Goal: Task Accomplishment & Management: Complete application form

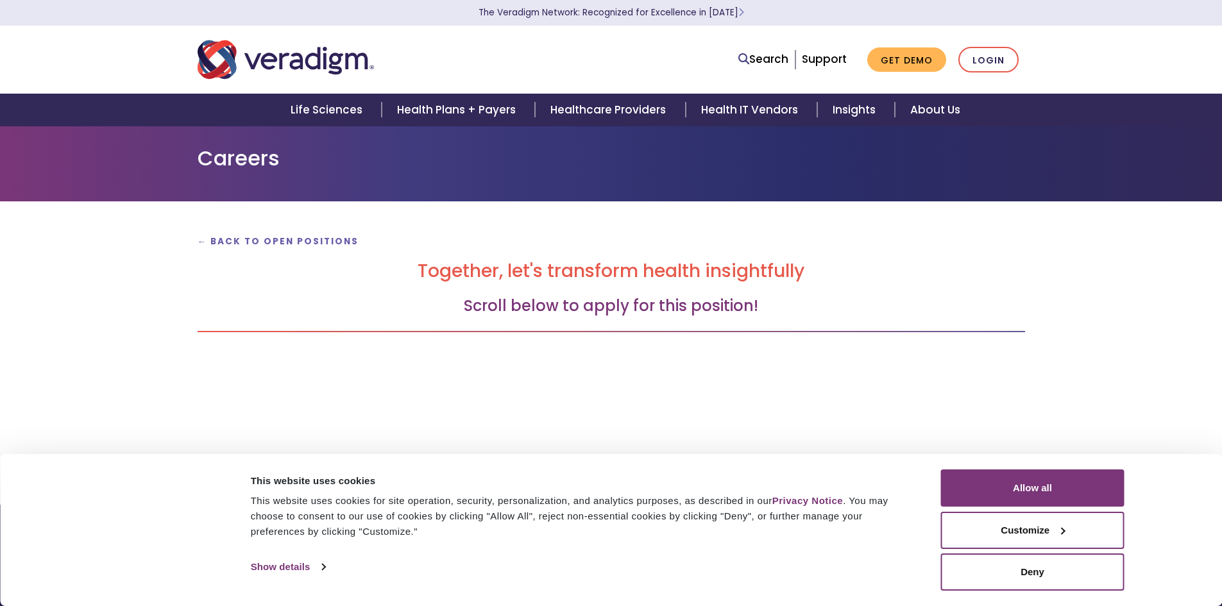
scroll to position [173, 0]
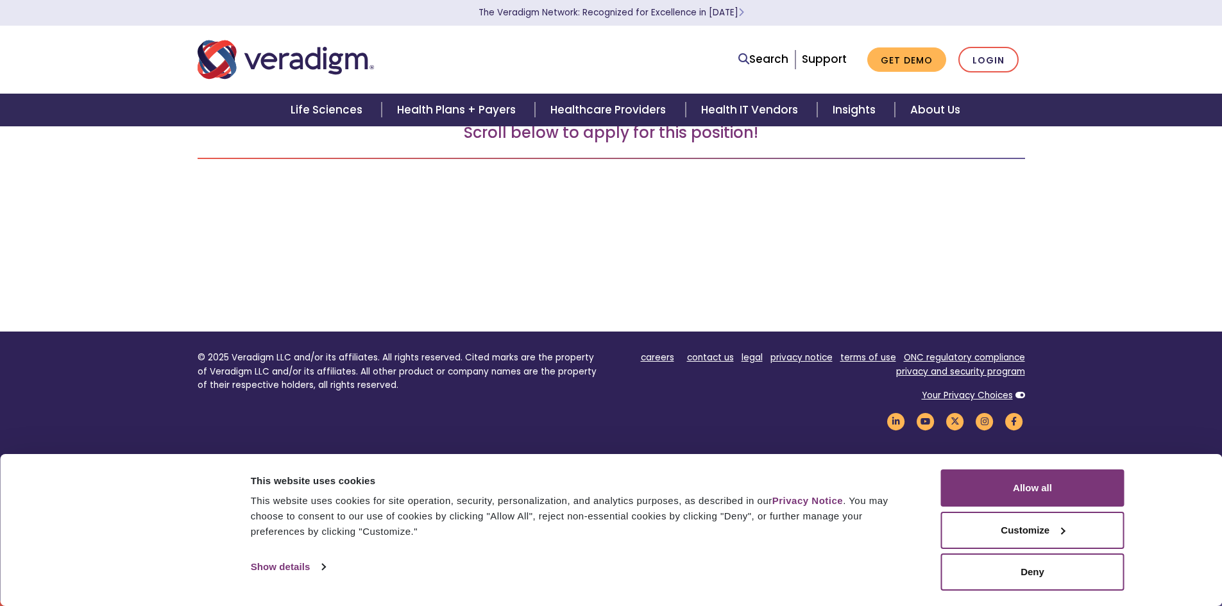
click at [1036, 489] on button "Allow all" at bounding box center [1032, 488] width 183 height 37
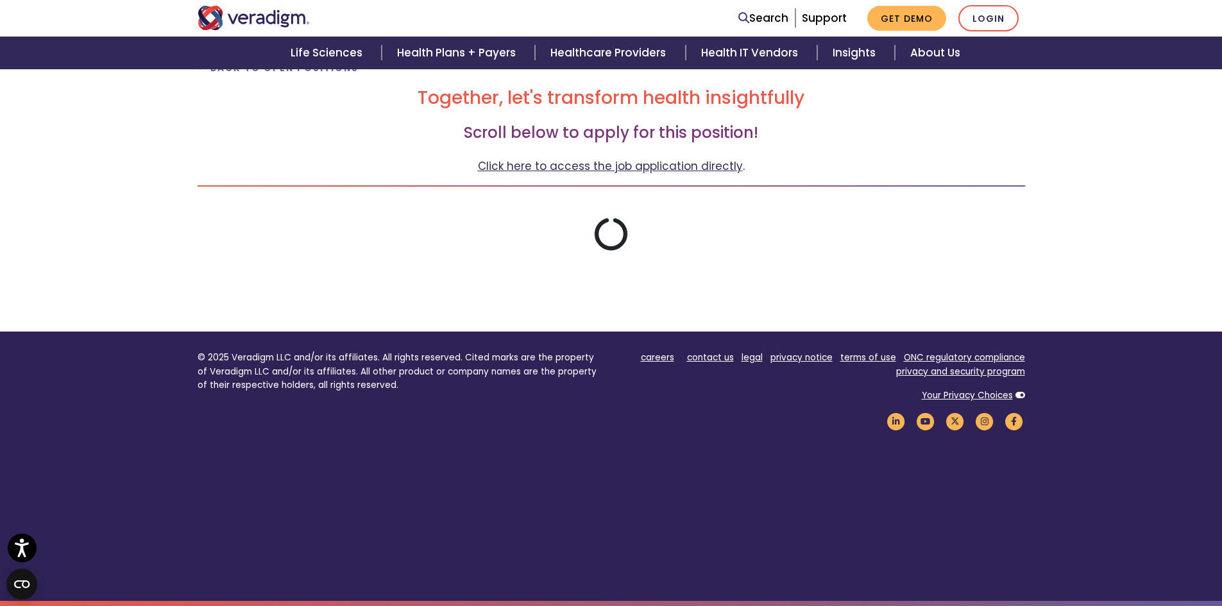
click at [647, 163] on link "Click here to access the job application directly" at bounding box center [610, 165] width 265 height 15
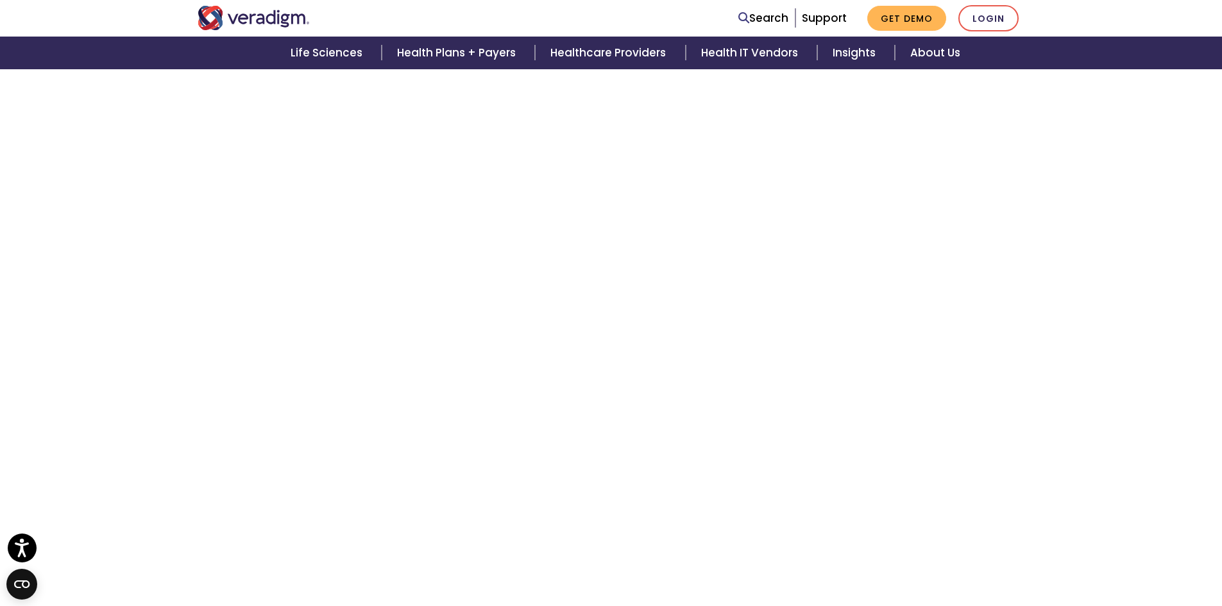
scroll to position [3078, 0]
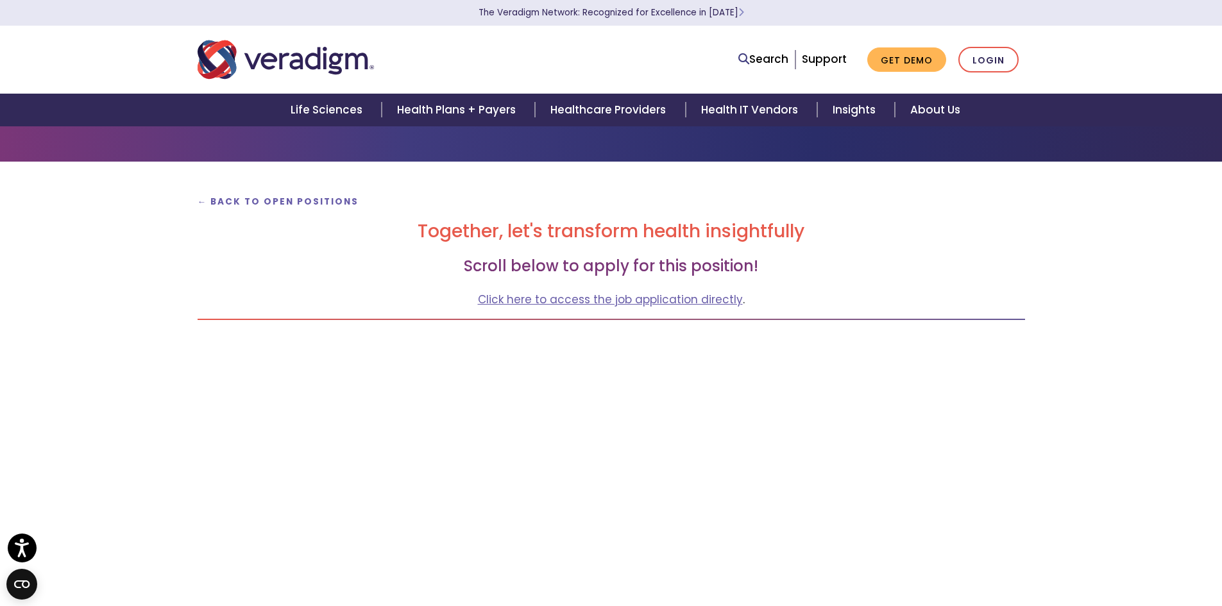
scroll to position [0, 0]
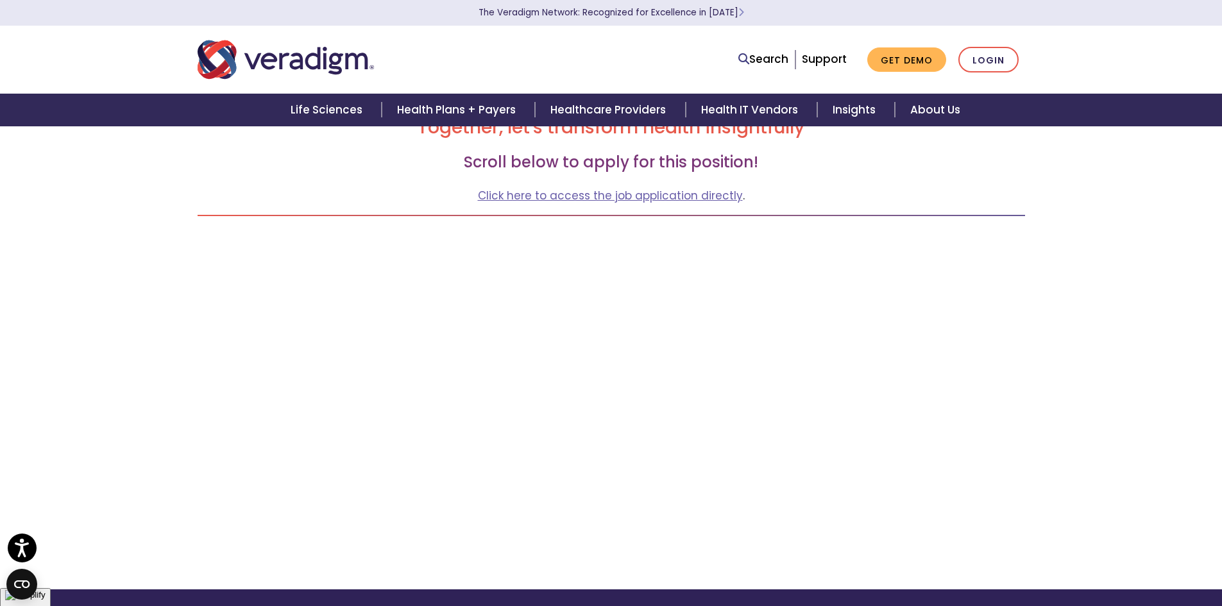
scroll to position [257, 0]
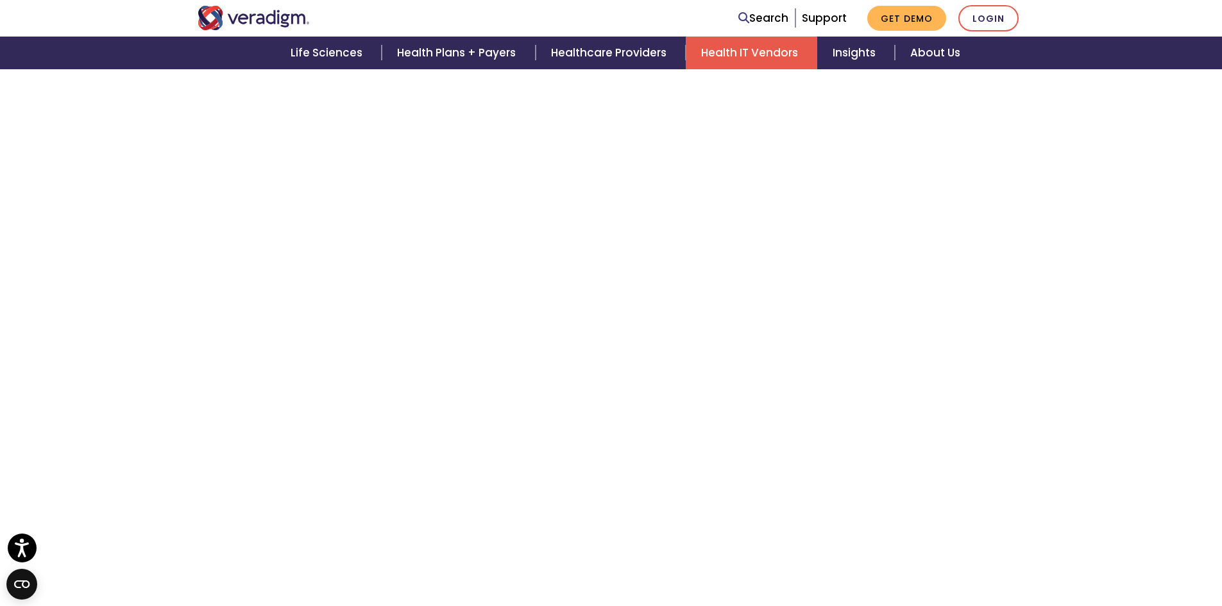
scroll to position [3079, 0]
